Goal: Transaction & Acquisition: Purchase product/service

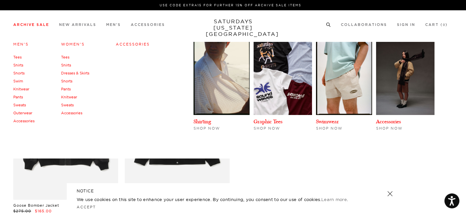
click at [40, 24] on link "Archive Sale" at bounding box center [31, 25] width 36 height 4
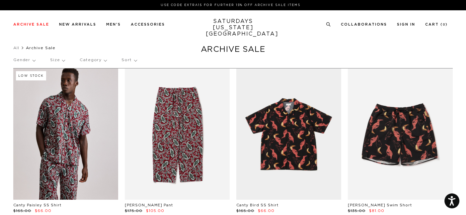
click at [91, 60] on p "Category" at bounding box center [93, 59] width 27 height 15
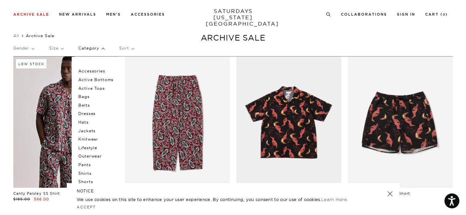
scroll to position [13, 0]
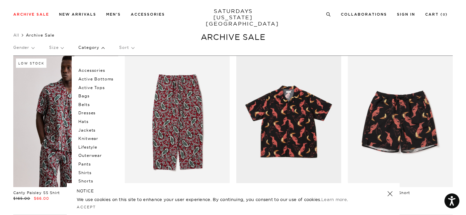
click at [97, 155] on p "Outerwear" at bounding box center [98, 155] width 40 height 9
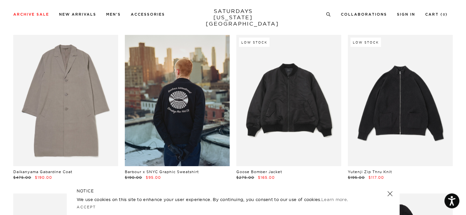
scroll to position [382, 0]
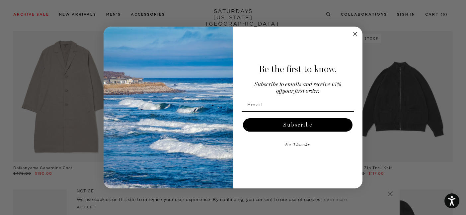
click at [352, 35] on circle "Close dialog" at bounding box center [356, 34] width 8 height 8
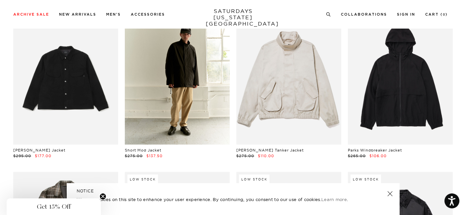
scroll to position [557, 0]
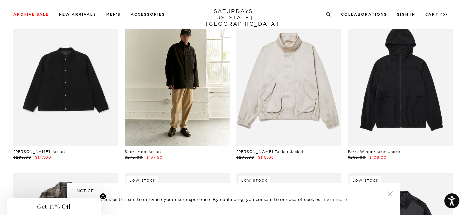
click at [201, 112] on link at bounding box center [177, 80] width 105 height 131
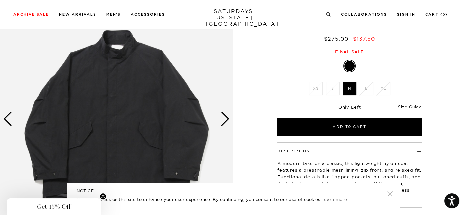
scroll to position [87, 0]
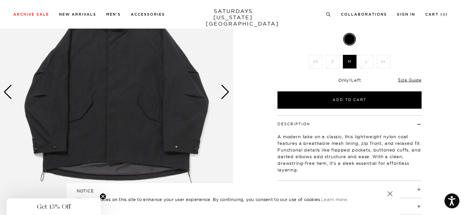
click at [225, 89] on div "Next slide" at bounding box center [225, 92] width 9 height 15
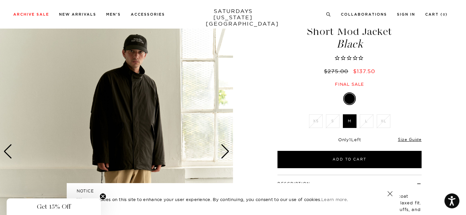
scroll to position [28, 4]
